Goal: Task Accomplishment & Management: Complete application form

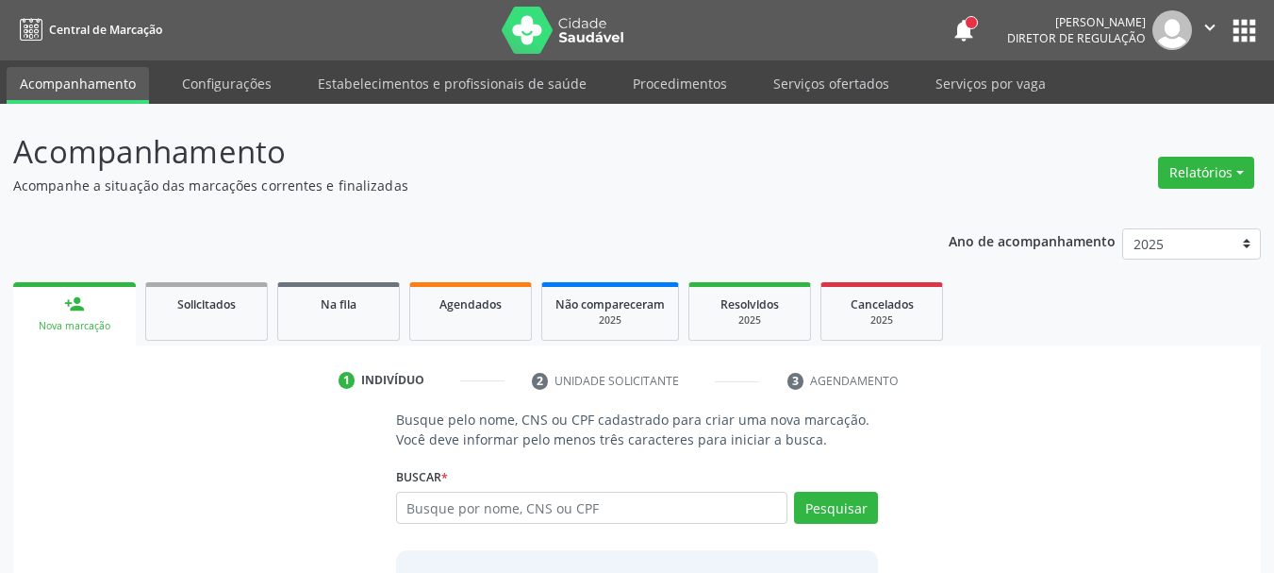
click at [1242, 29] on button "apps" at bounding box center [1244, 30] width 33 height 33
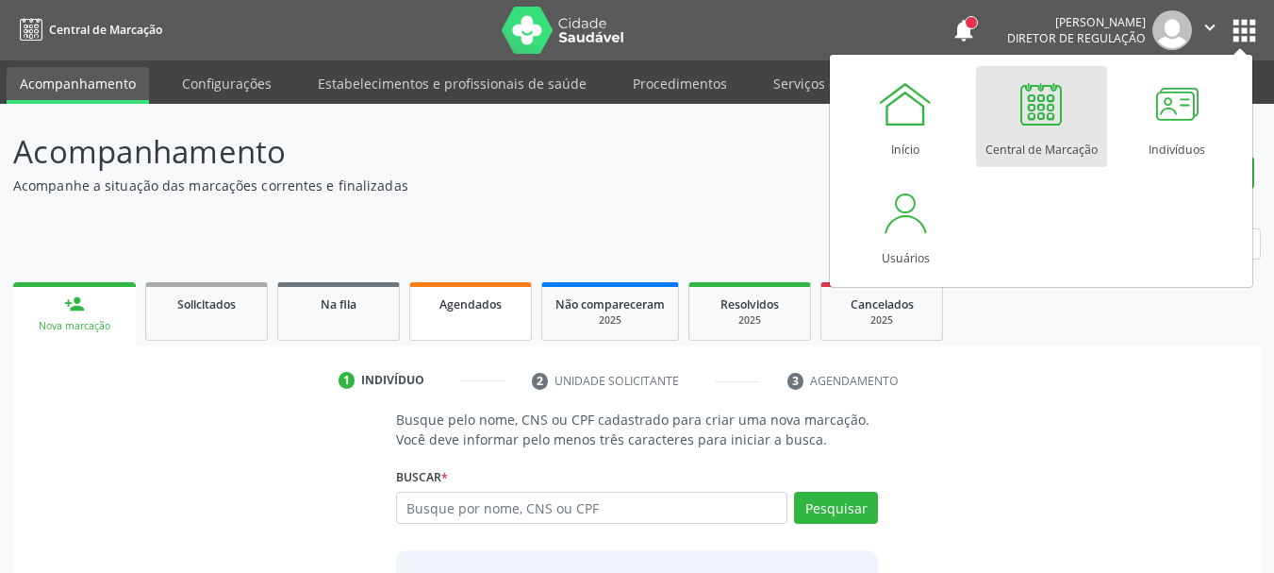
click at [481, 281] on ul "person_add Nova marcação Solicitados Na fila Agendados Não compareceram 2025 Re…" at bounding box center [637, 311] width 1248 height 68
click at [489, 318] on link "Agendados" at bounding box center [470, 311] width 123 height 58
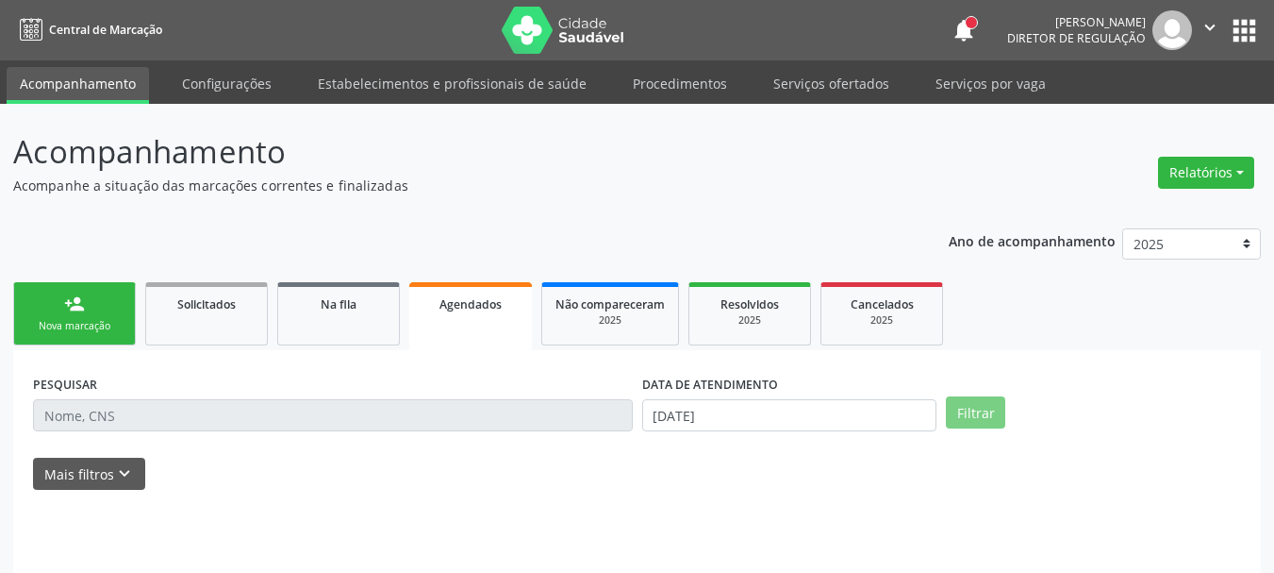
click at [489, 318] on link "Agendados" at bounding box center [470, 316] width 123 height 68
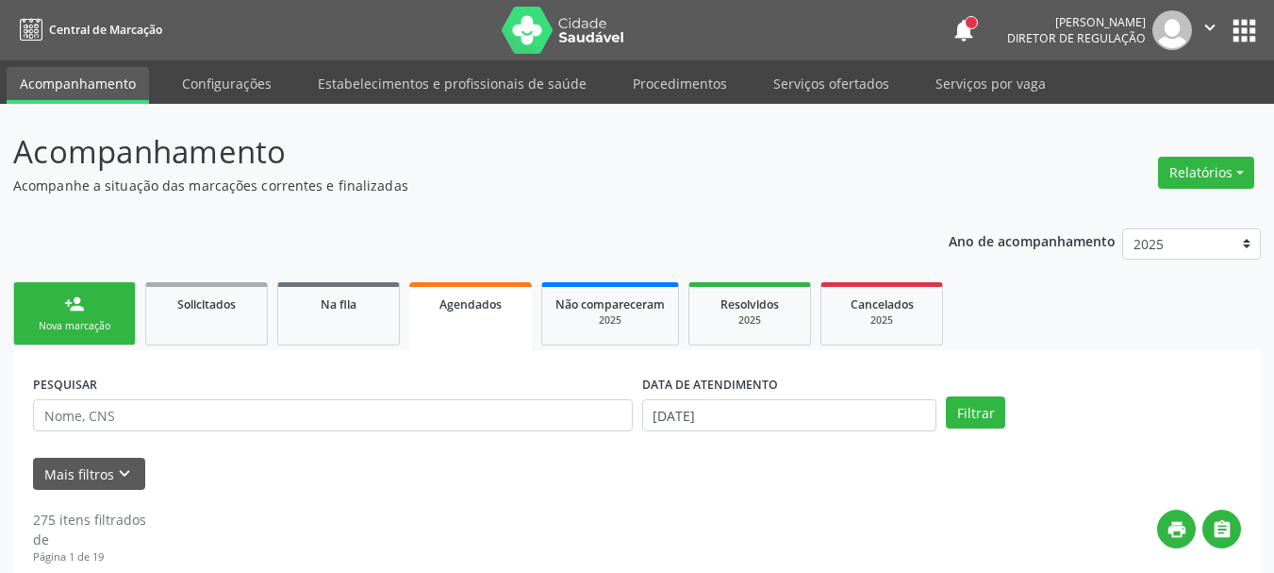
scroll to position [50, 0]
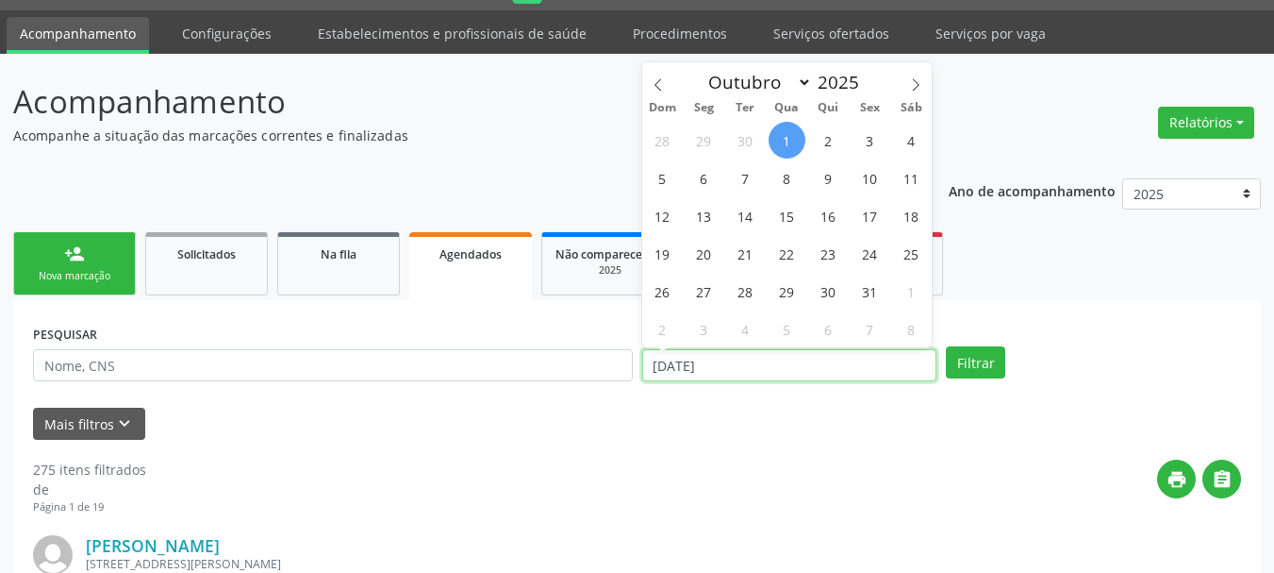
click at [698, 366] on input "[DATE]" at bounding box center [789, 365] width 295 height 32
click at [788, 133] on span "1" at bounding box center [787, 140] width 37 height 37
type input "[DATE]"
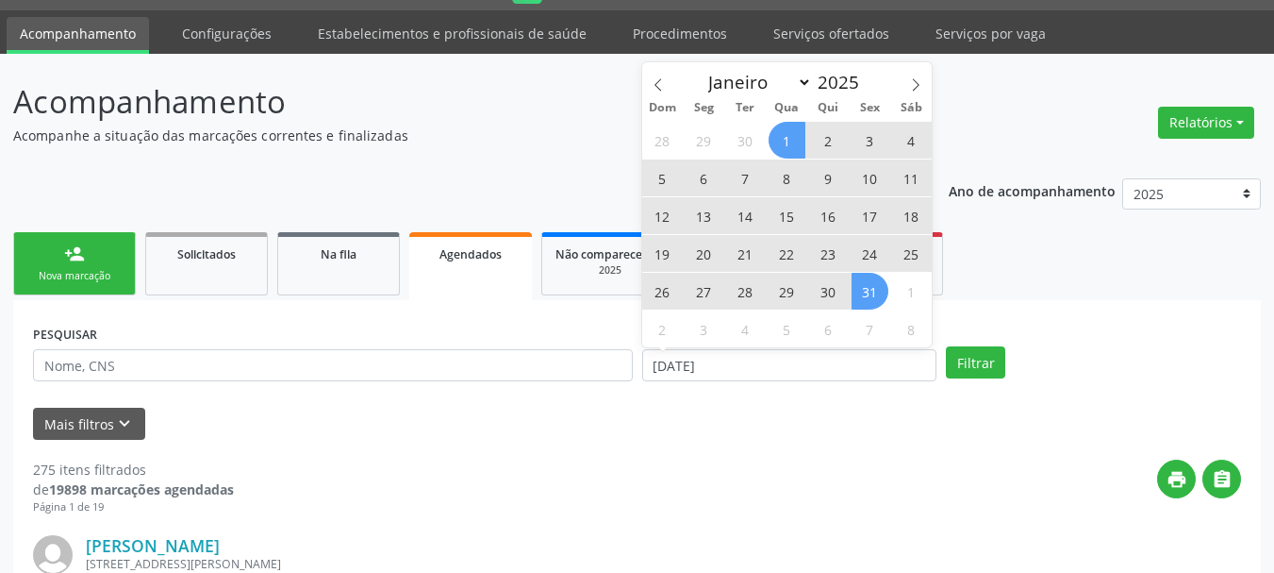
click at [884, 301] on span "31" at bounding box center [870, 291] width 37 height 37
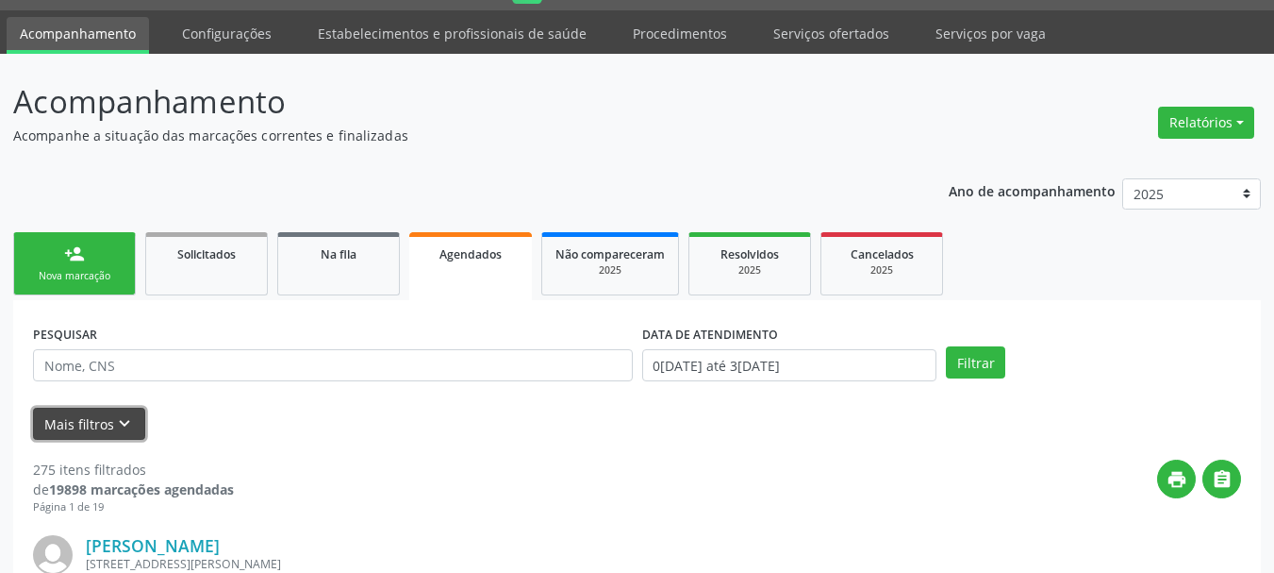
click at [126, 424] on icon "keyboard_arrow_down" at bounding box center [124, 423] width 21 height 21
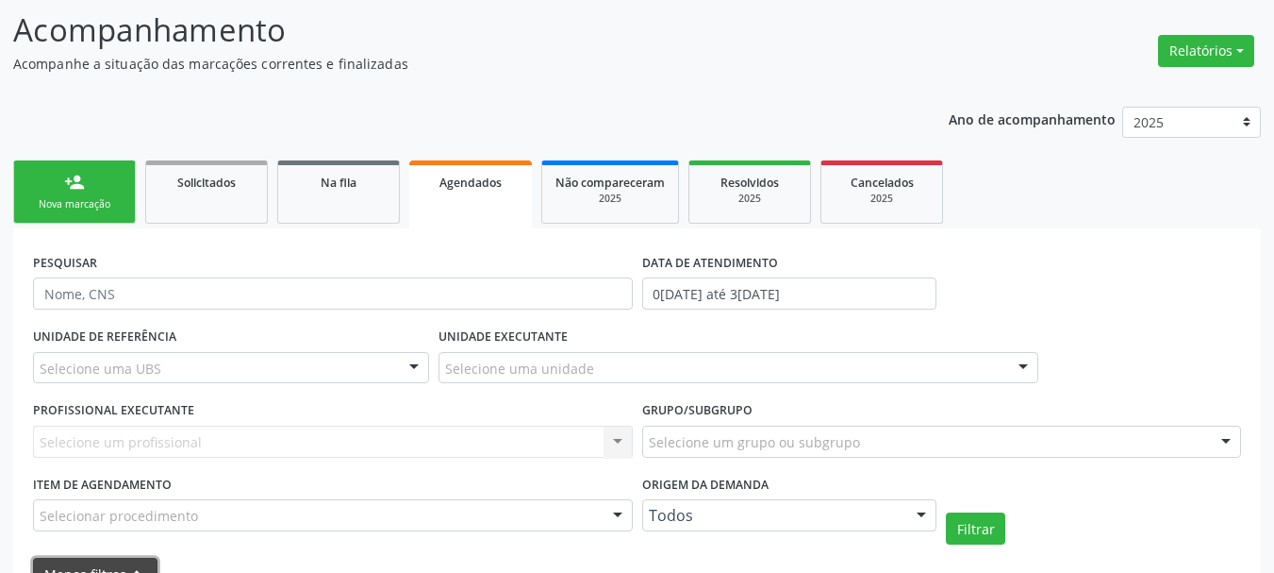
scroll to position [333, 0]
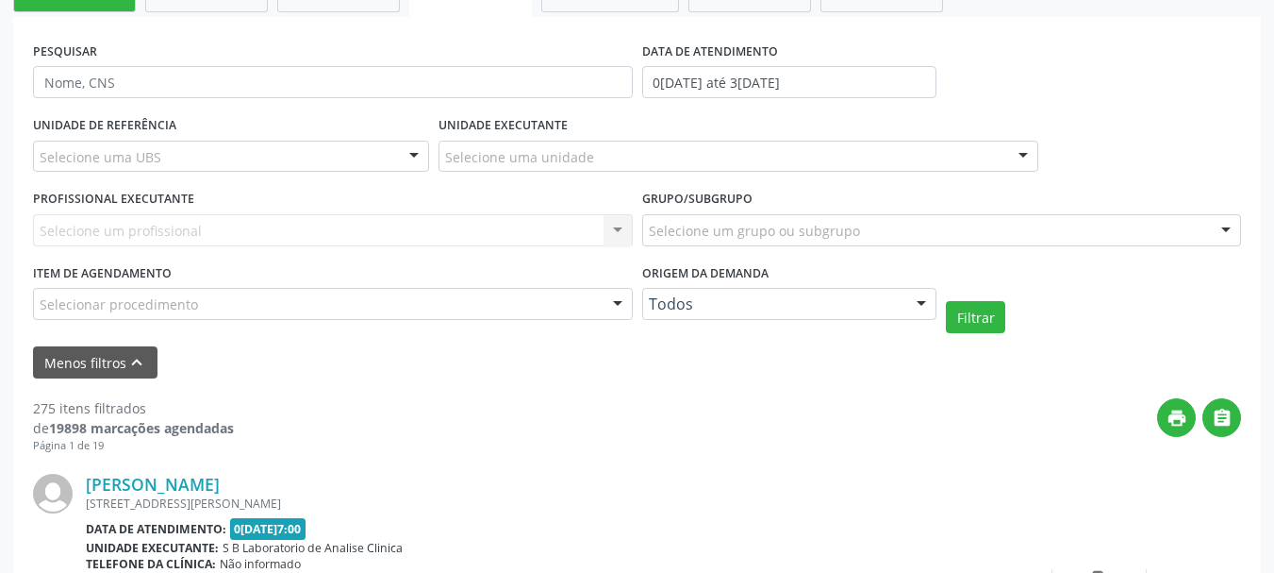
click at [158, 150] on div "Selecione uma UBS" at bounding box center [231, 157] width 396 height 32
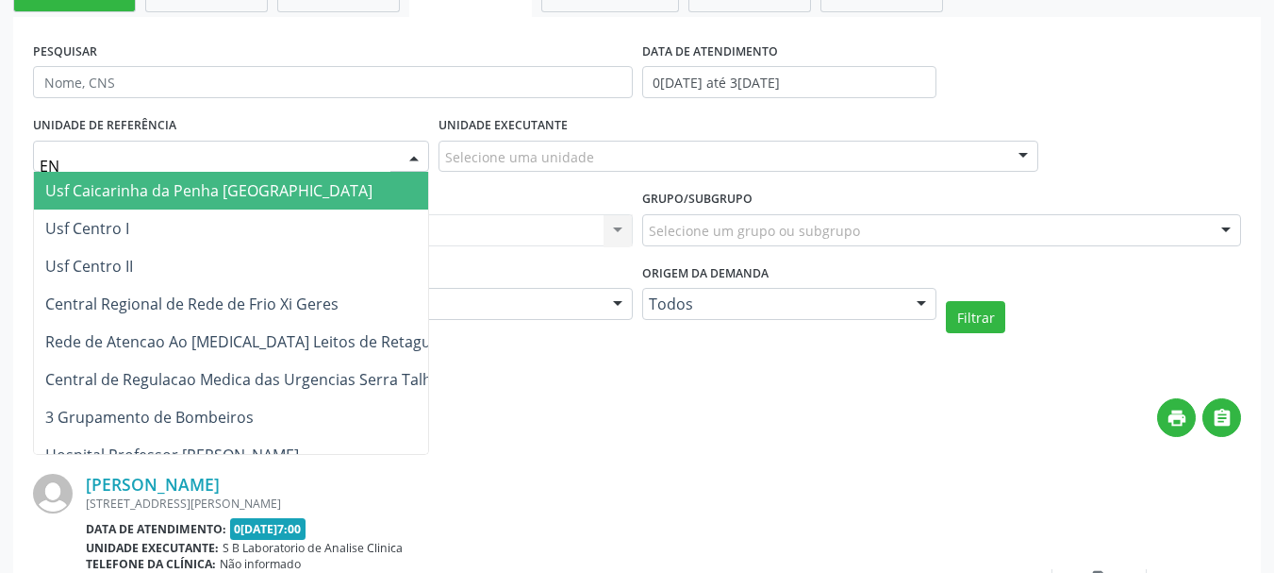
type input "E"
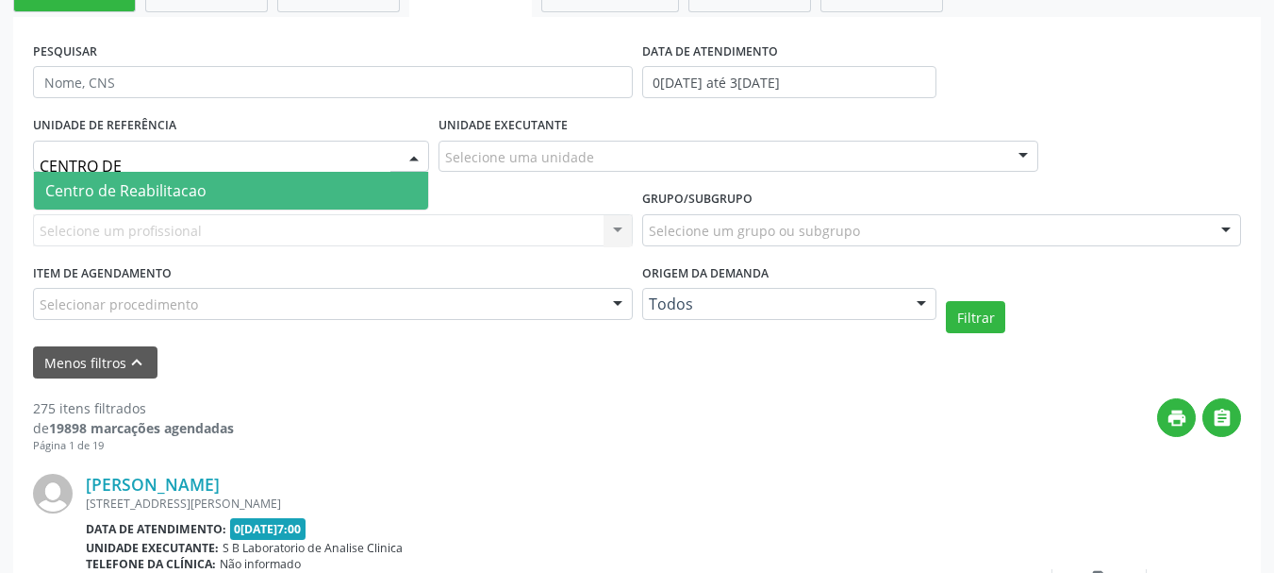
type input "CENTRO DE R"
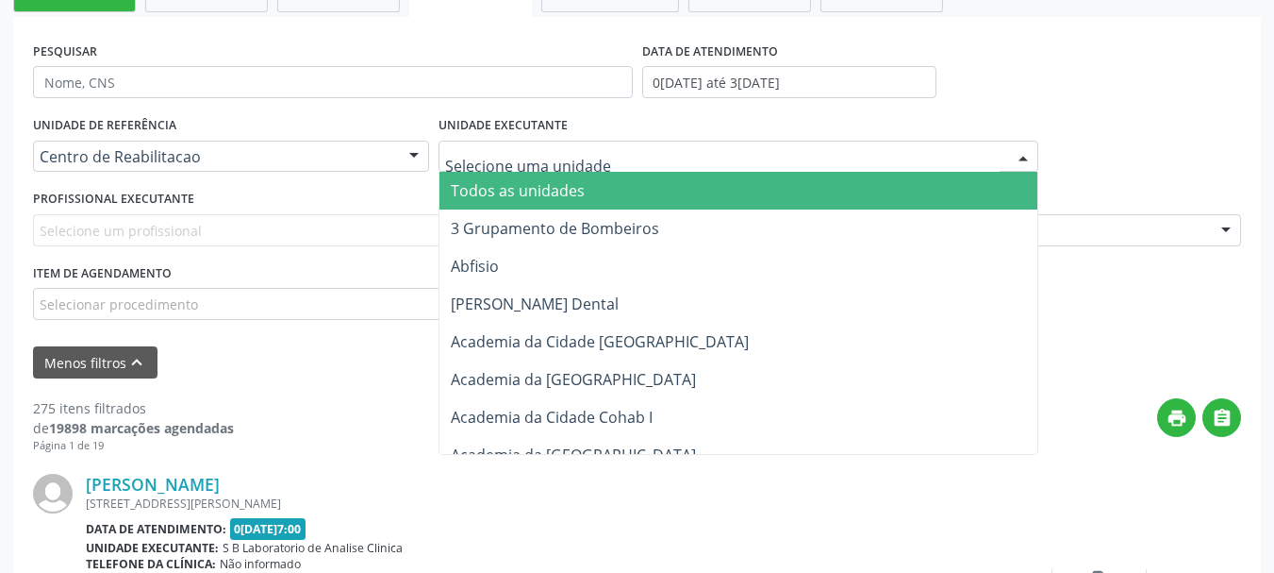
click at [1021, 101] on div "PESQUISAR DATA DE ATENDIMENTO [DATE] até [DATE]" at bounding box center [637, 74] width 1218 height 74
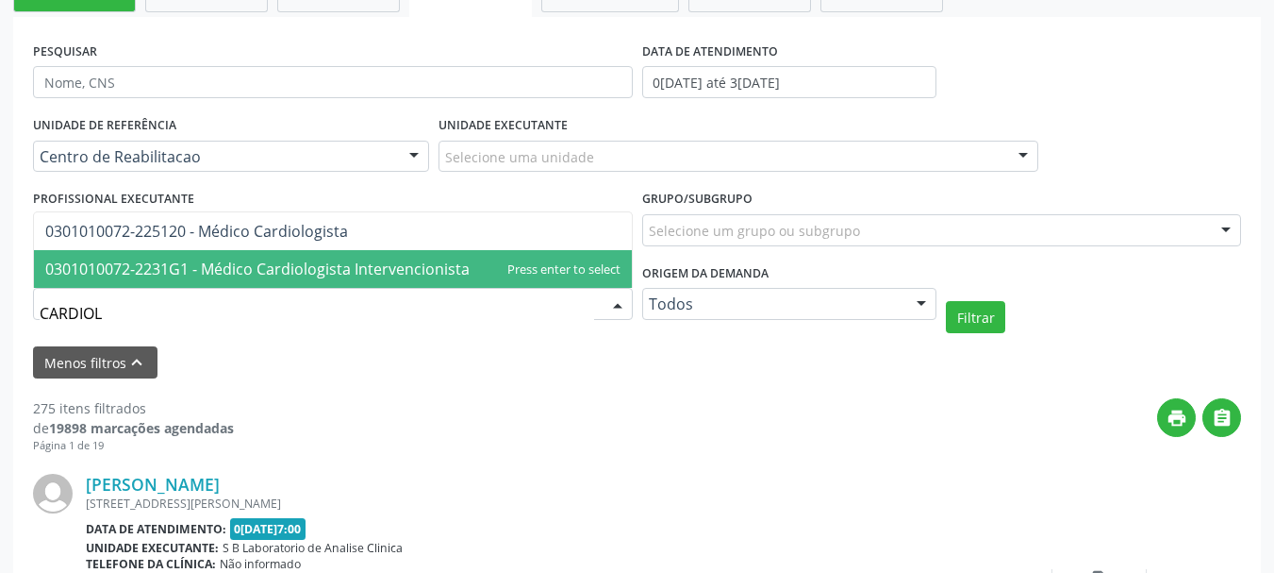
type input "CARDIOLO"
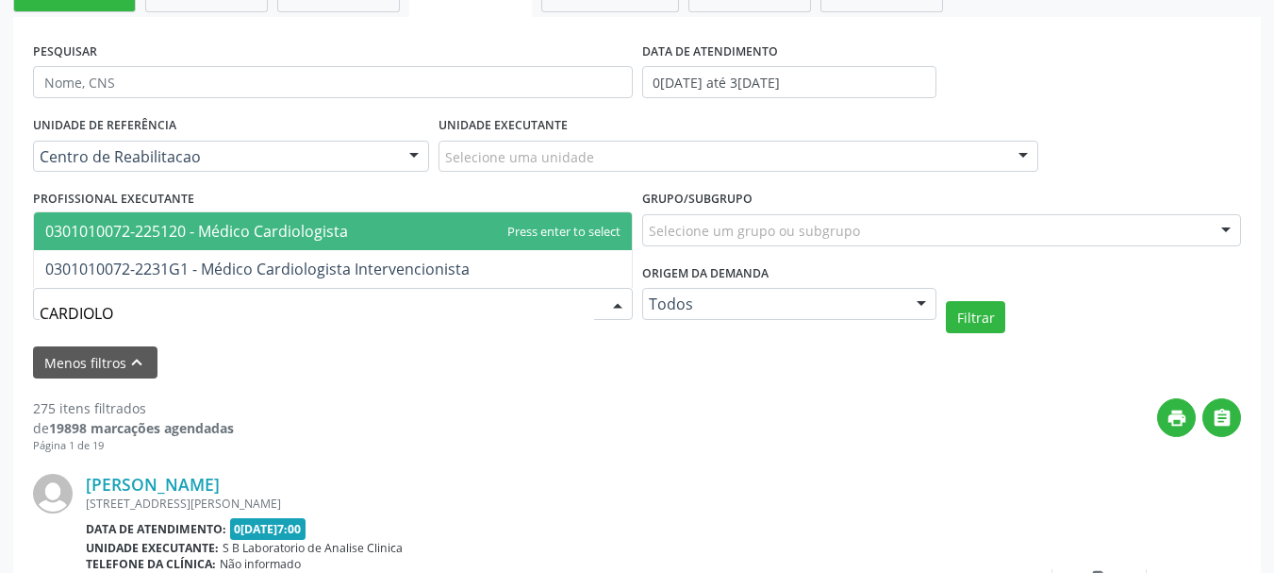
click at [223, 222] on span "0301010072-225120 - Médico Cardiologista" at bounding box center [196, 231] width 303 height 21
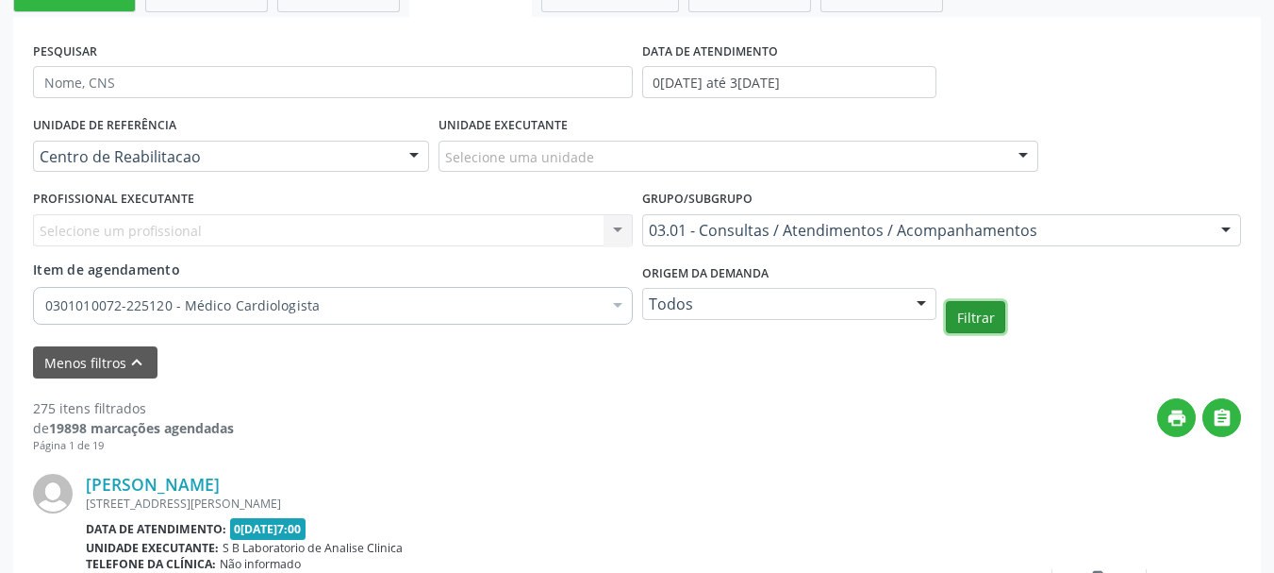
click at [976, 324] on button "Filtrar" at bounding box center [975, 317] width 59 height 32
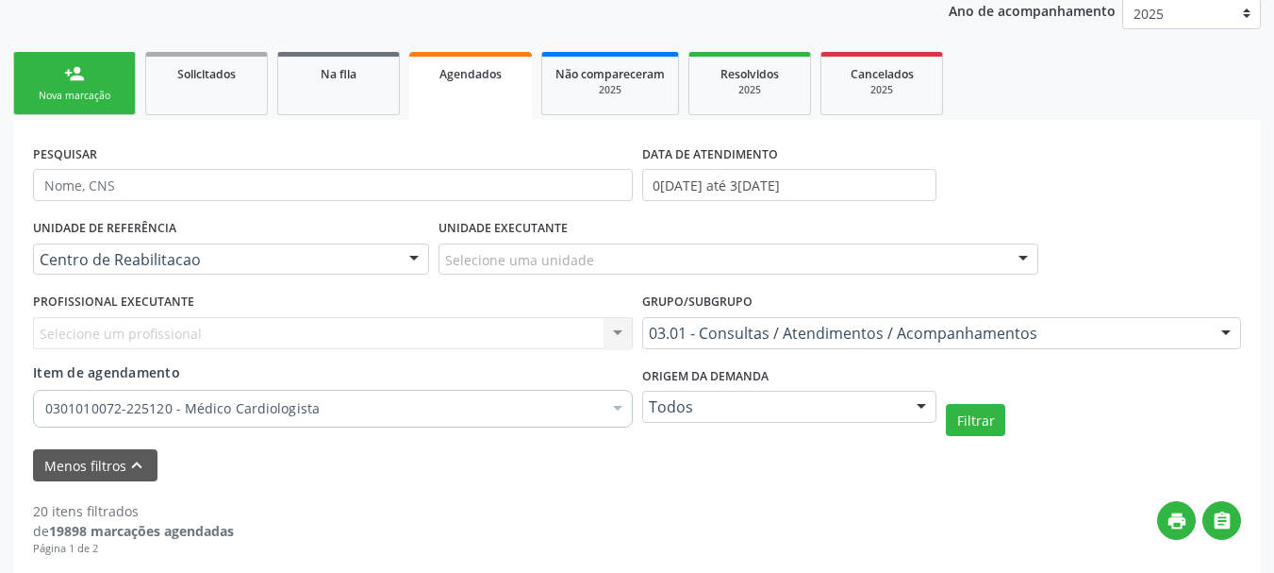
scroll to position [0, 0]
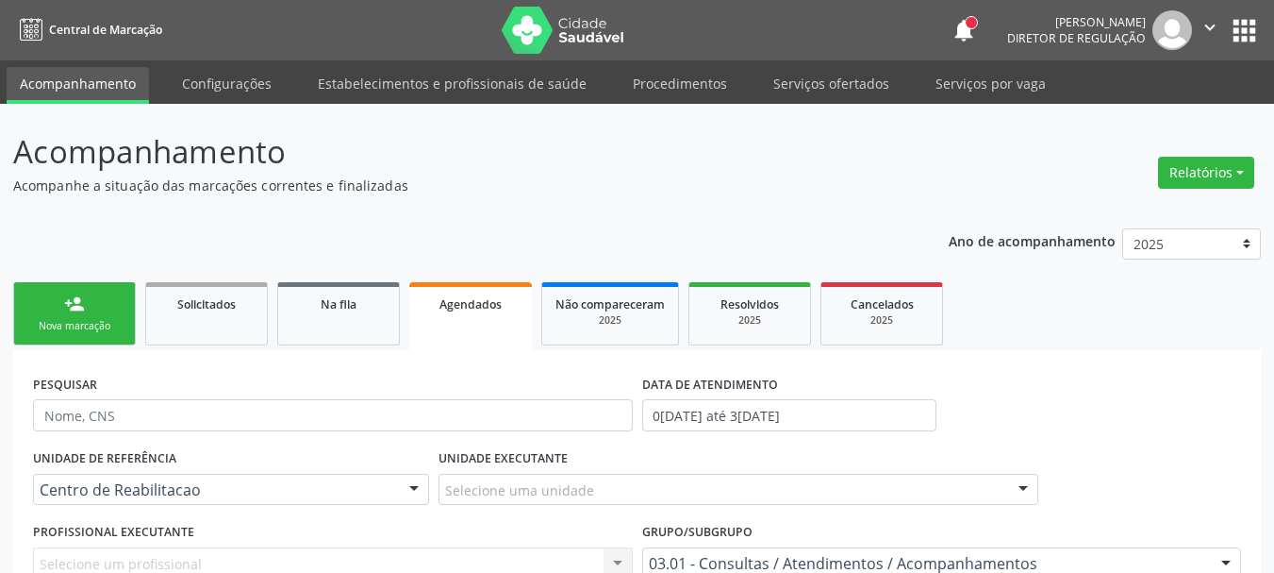
click at [75, 303] on div "person_add" at bounding box center [74, 303] width 21 height 21
